Goal: Task Accomplishment & Management: Use online tool/utility

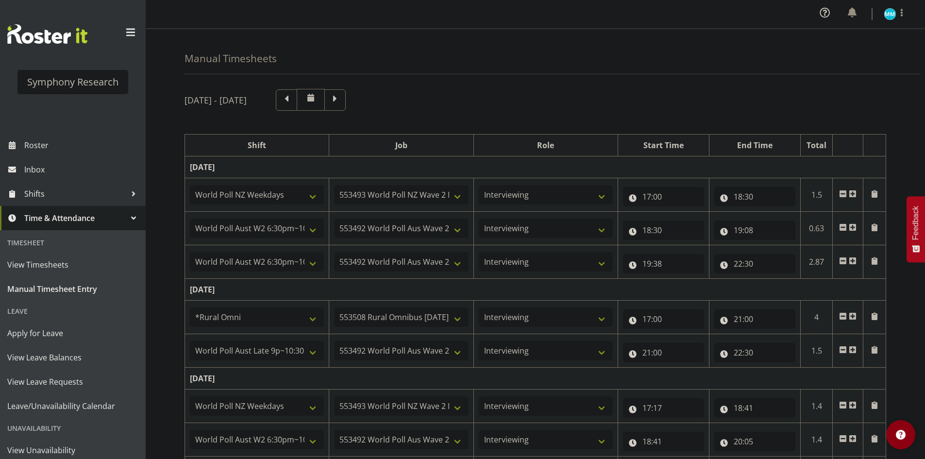
select select "41604"
select select "10527"
select select "47"
select select "56692"
select select "10499"
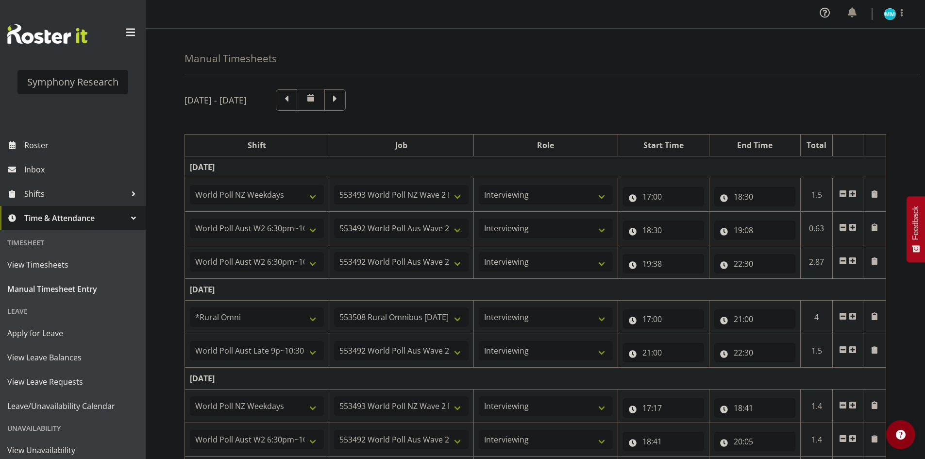
select select "47"
select select "56692"
select select "10499"
select select "47"
select select "57853"
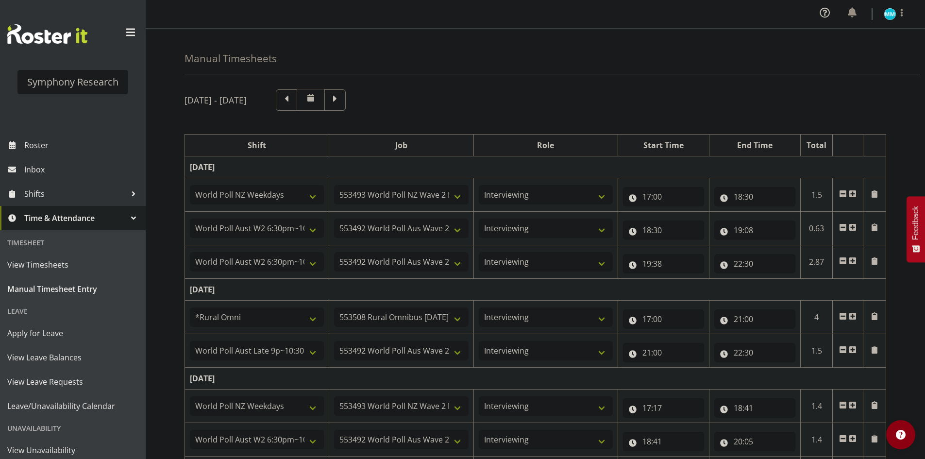
select select "10536"
select select "47"
select select "57511"
select select "10499"
select select "47"
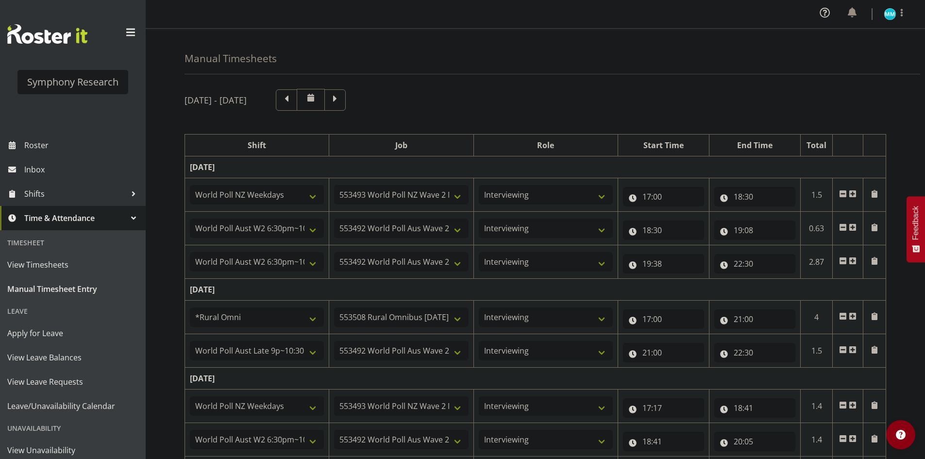
select select "41604"
select select "10527"
select select "47"
select select "56692"
select select "10499"
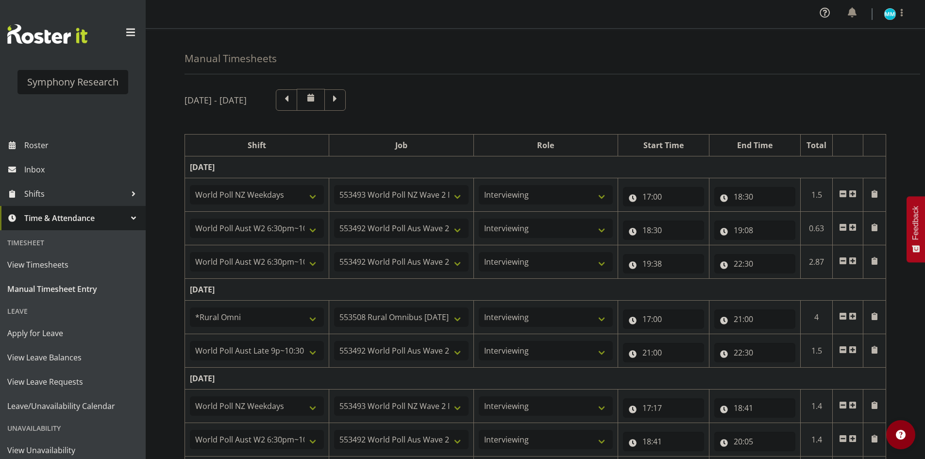
select select "47"
select select "56692"
select select "10499"
select select "47"
select select "41604"
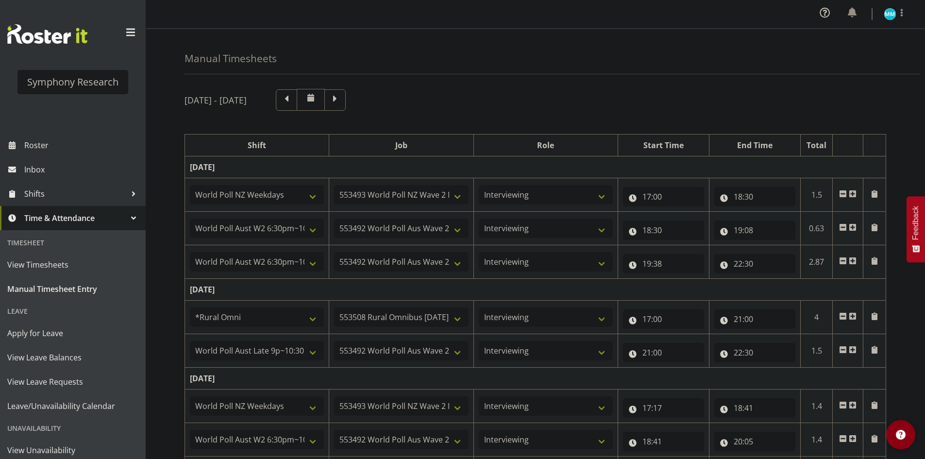
select select "10527"
select select "47"
select select "56692"
select select "10499"
select select "47"
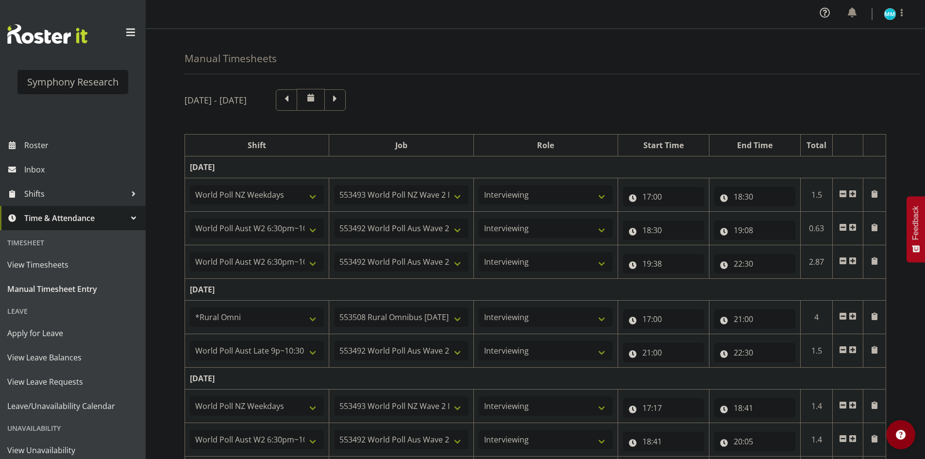
select select "41604"
select select "10527"
select select "47"
select select "56692"
select select "10499"
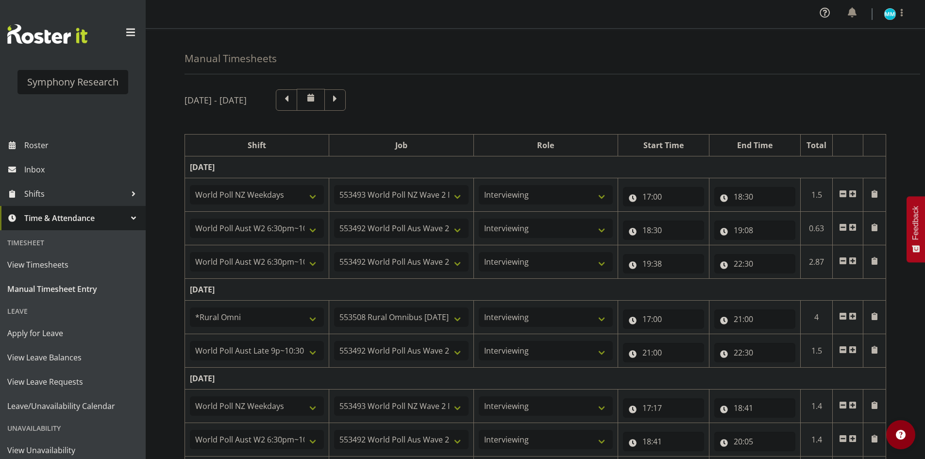
select select "47"
select select "56692"
select select "10499"
select select "47"
select select "41319"
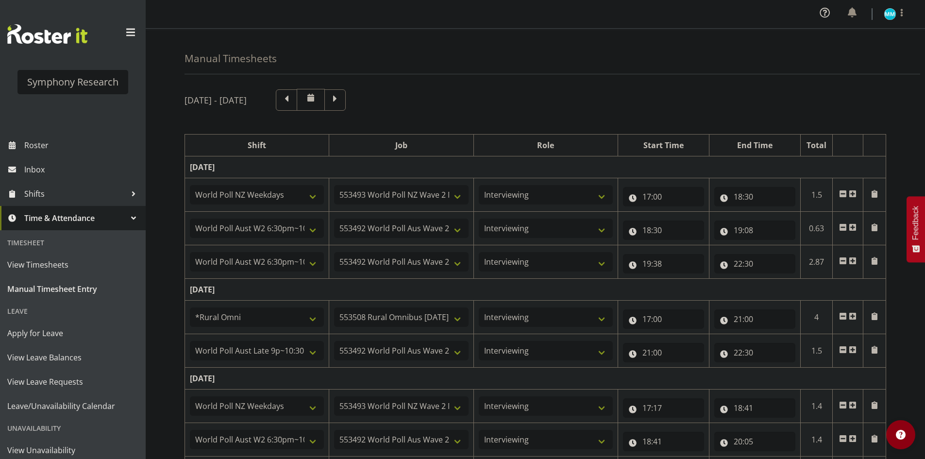
select select "10527"
select select "47"
select select "11547"
select select "10499"
select select "47"
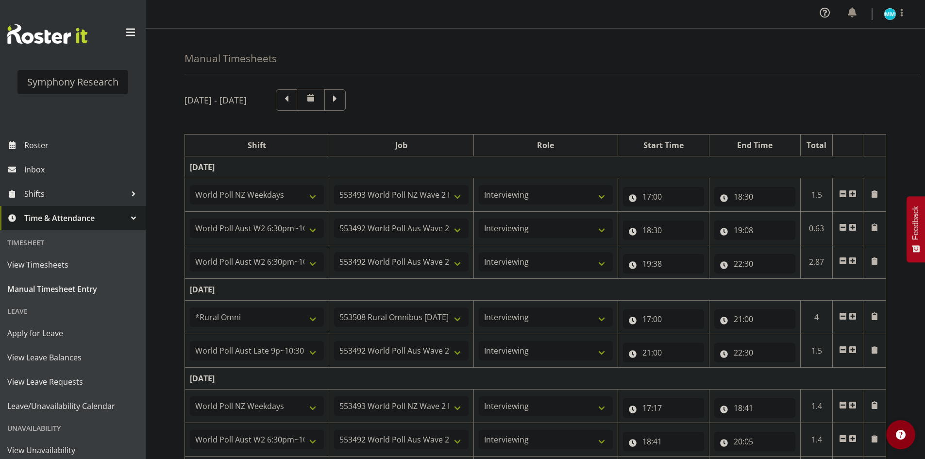
select select "11547"
select select "10499"
select select "47"
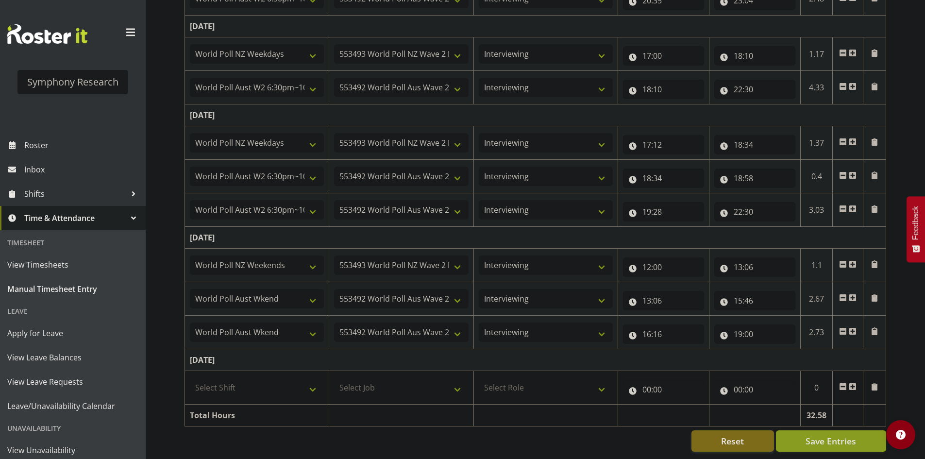
click at [818, 435] on span "Save Entries" at bounding box center [830, 441] width 50 height 13
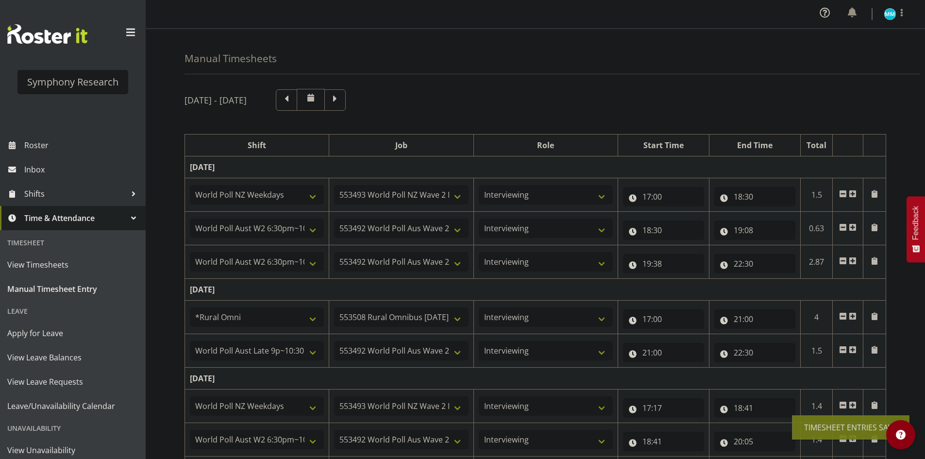
scroll to position [49, 0]
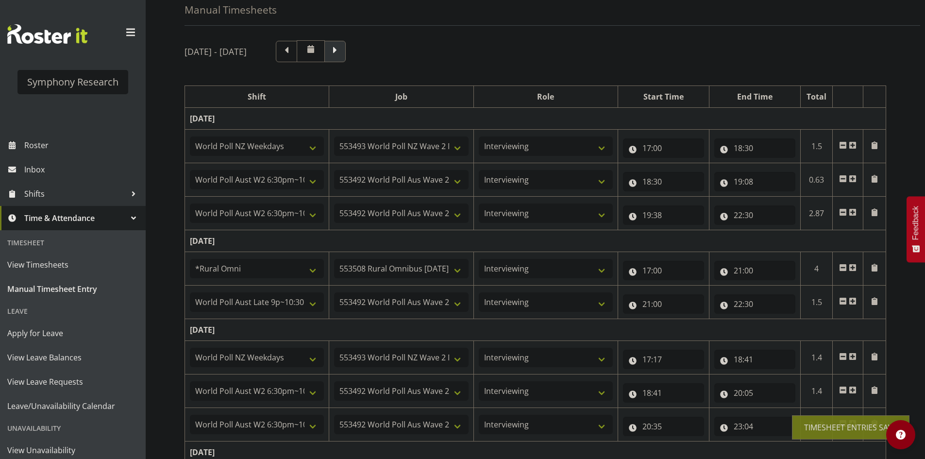
click at [346, 51] on span at bounding box center [334, 51] width 21 height 21
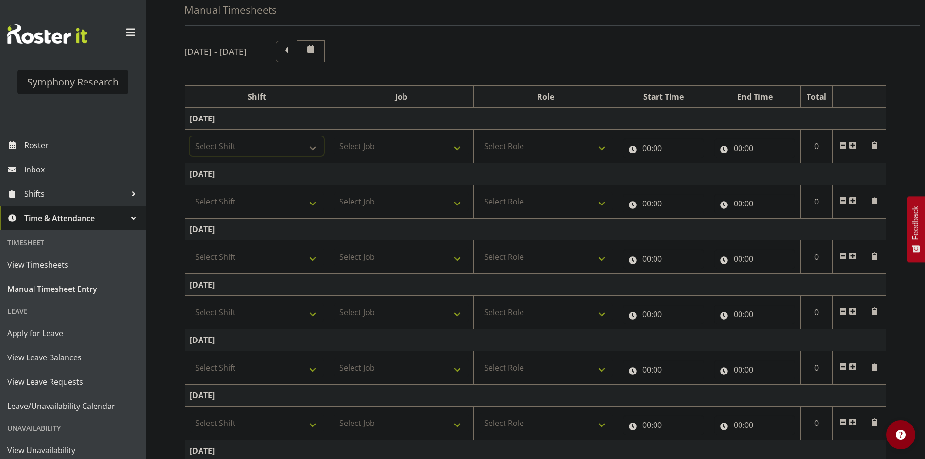
click at [291, 142] on select "Select Shift !!Weekend Residential (Roster IT Shift Label) *Business 9/10am ~ 4…" at bounding box center [257, 145] width 134 height 19
select select "41604"
click at [190, 136] on select "Select Shift !!Weekend Residential (Roster IT Shift Label) *Business 9/10am ~ 4…" at bounding box center [257, 145] width 134 height 19
click at [405, 145] on select "Select Job 550060 IF Admin 553492 World Poll Aus Wave 2 Main 2025 553493 World …" at bounding box center [401, 145] width 134 height 19
click at [504, 57] on div "[DATE] - [DATE]" at bounding box center [535, 51] width 702 height 22
